Goal: Find specific page/section: Find specific page/section

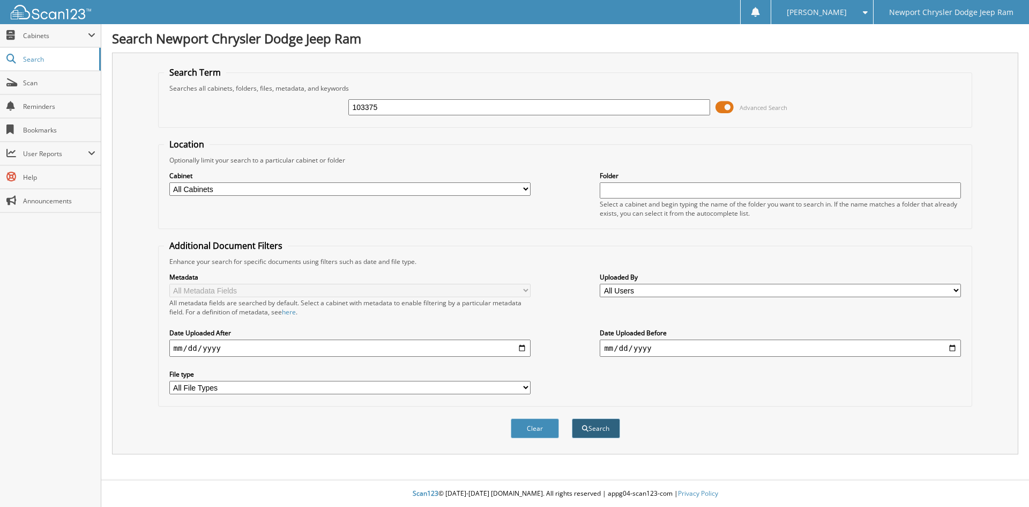
type input "103375"
click at [603, 426] on button "Search" at bounding box center [596, 428] width 48 height 20
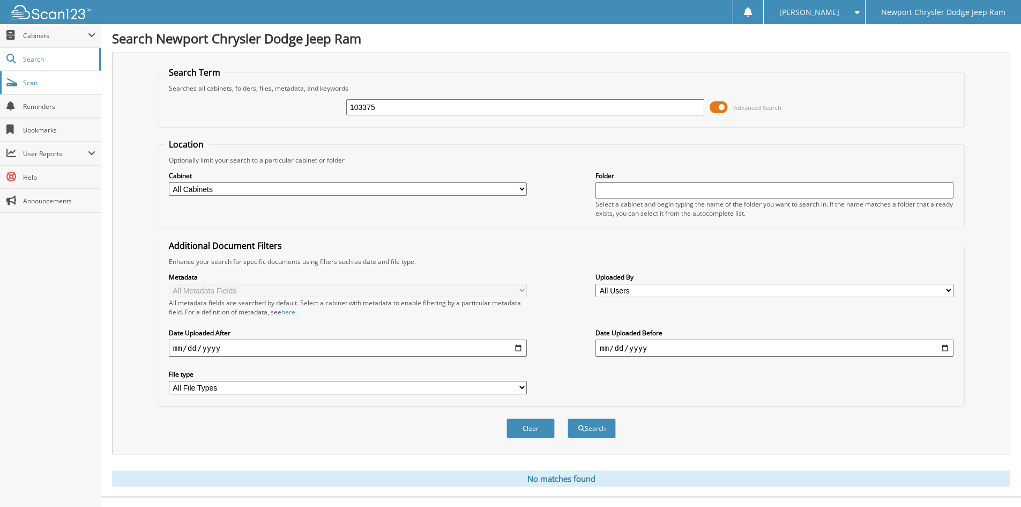
click at [33, 83] on span "Scan" at bounding box center [59, 82] width 72 height 9
